Goal: Information Seeking & Learning: Learn about a topic

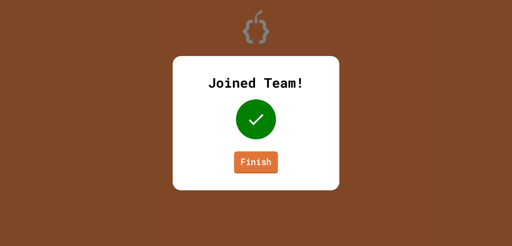
click at [247, 162] on link "Finish" at bounding box center [256, 162] width 44 height 22
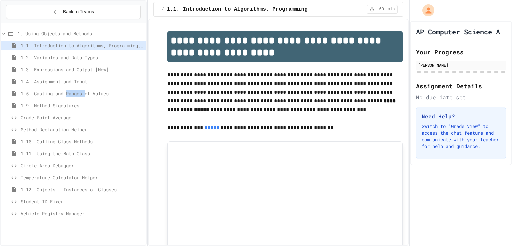
click at [79, 90] on span "1.5. Casting and Ranges of Values" at bounding box center [82, 93] width 123 height 7
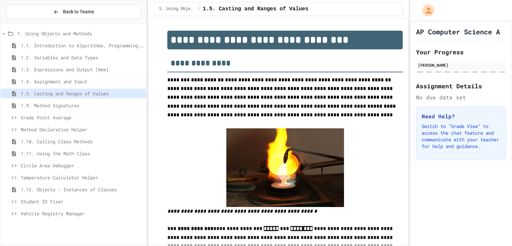
click at [48, 154] on span "1.11. Using the Math Class" at bounding box center [82, 153] width 123 height 7
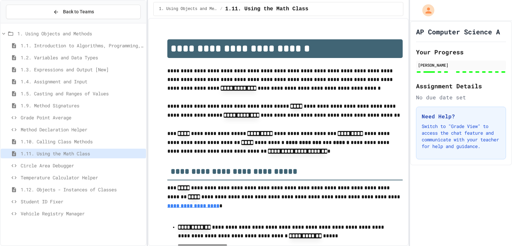
click at [69, 90] on span "1.5. Casting and Ranges of Values" at bounding box center [82, 93] width 123 height 7
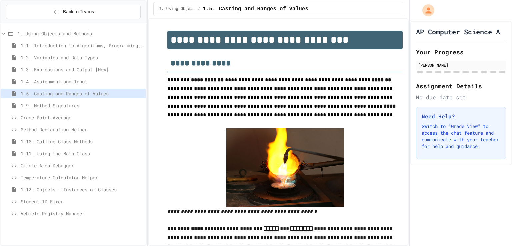
click at [57, 104] on span "1.9. Method Signatures" at bounding box center [82, 105] width 123 height 7
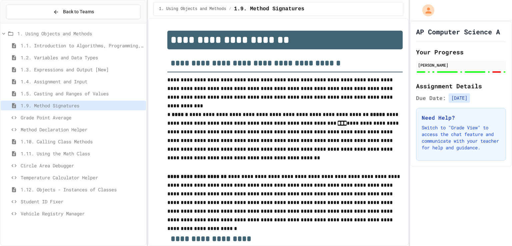
scroll to position [2598, 0]
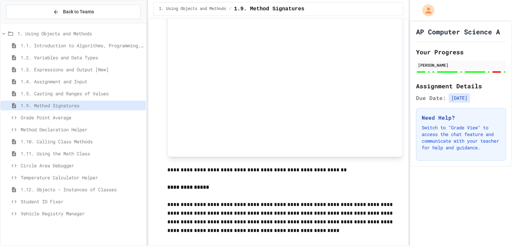
click at [57, 95] on span "1.5. Casting and Ranges of Values" at bounding box center [82, 93] width 123 height 7
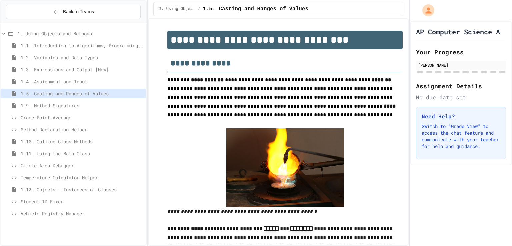
click at [48, 200] on span "Student ID Fixer" at bounding box center [82, 201] width 123 height 7
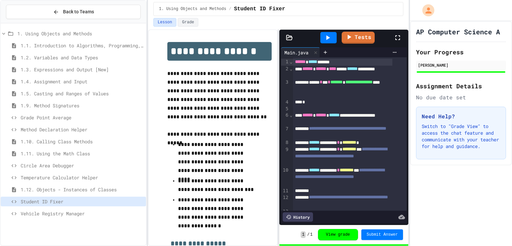
click at [60, 164] on span "Circle Area Debugger" at bounding box center [82, 165] width 123 height 7
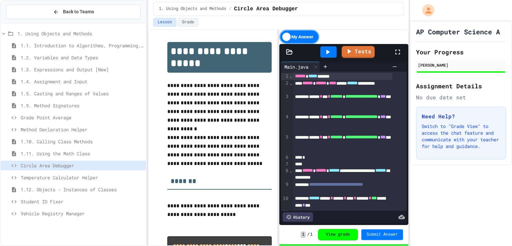
click at [396, 54] on icon at bounding box center [398, 52] width 8 height 8
click at [398, 50] on icon at bounding box center [398, 52] width 8 height 8
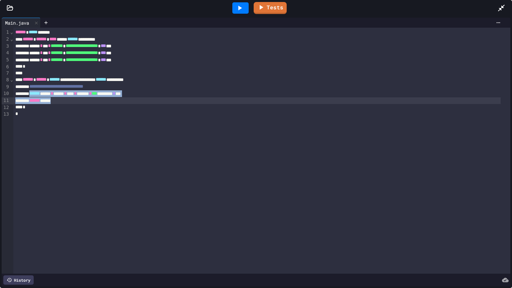
drag, startPoint x: 35, startPoint y: 93, endPoint x: 73, endPoint y: 104, distance: 39.3
click at [73, 104] on div "**********" at bounding box center [261, 151] width 497 height 246
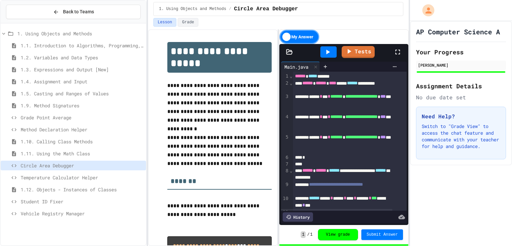
click at [56, 113] on div "Grade Point Average" at bounding box center [73, 118] width 145 height 10
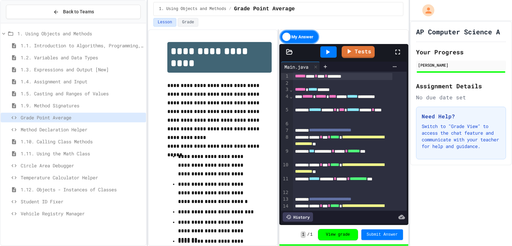
click at [69, 188] on span "1.12. Objects - Instances of Classes" at bounding box center [82, 189] width 123 height 7
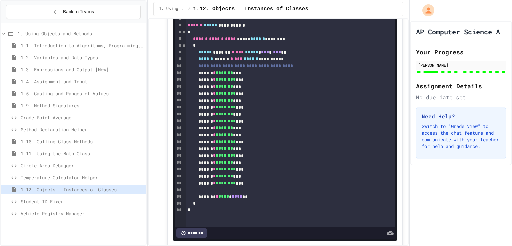
scroll to position [5014, 0]
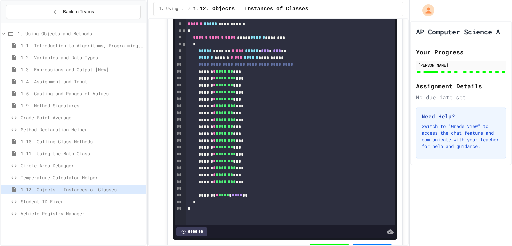
click at [55, 177] on span "Temperature Calculator Helper" at bounding box center [82, 177] width 123 height 7
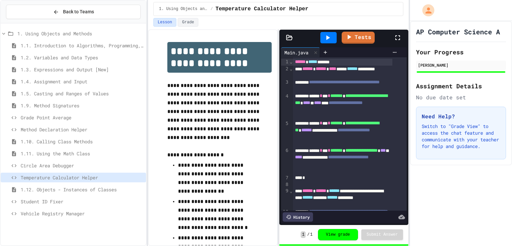
click at [55, 189] on span "1.12. Objects - Instances of Classes" at bounding box center [82, 189] width 123 height 7
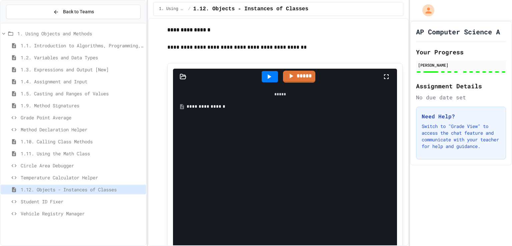
scroll to position [3325, 0]
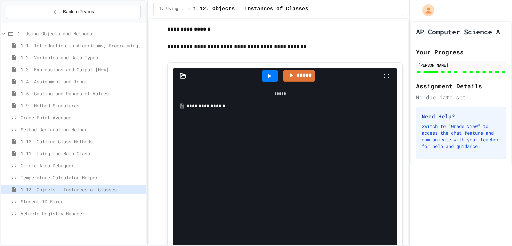
click at [193, 109] on div "**********" at bounding box center [285, 106] width 197 height 7
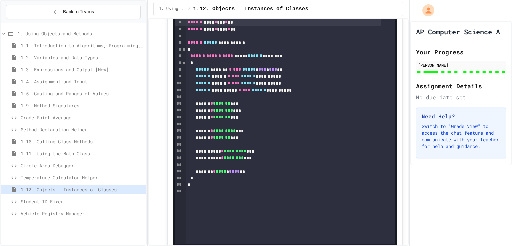
scroll to position [3410, 0]
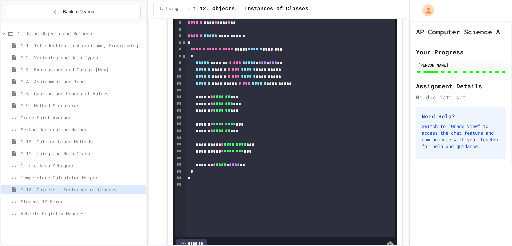
click at [56, 144] on span "1.10. Calling Class Methods" at bounding box center [82, 141] width 123 height 7
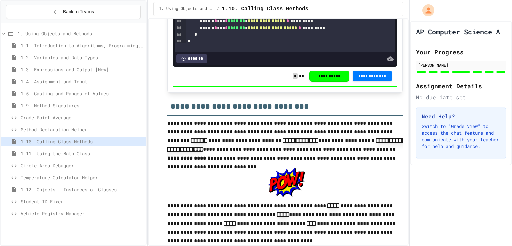
scroll to position [1716, 0]
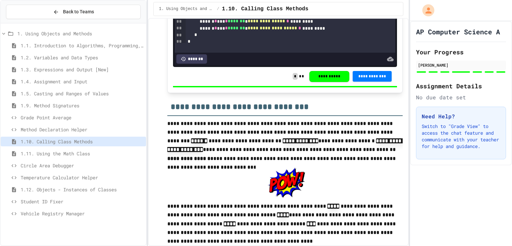
click at [255, 116] on h2 "**********" at bounding box center [284, 104] width 235 height 23
